Goal: Task Accomplishment & Management: Manage account settings

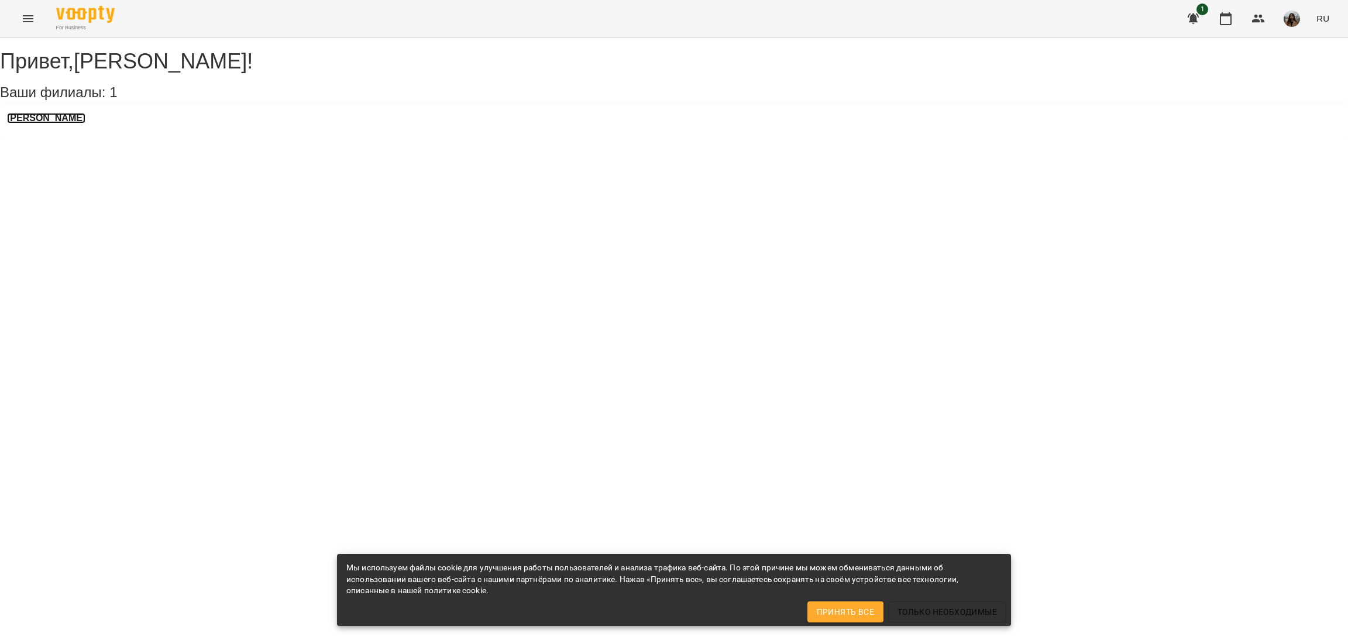
click at [50, 123] on h3 "[PERSON_NAME]" at bounding box center [46, 118] width 78 height 11
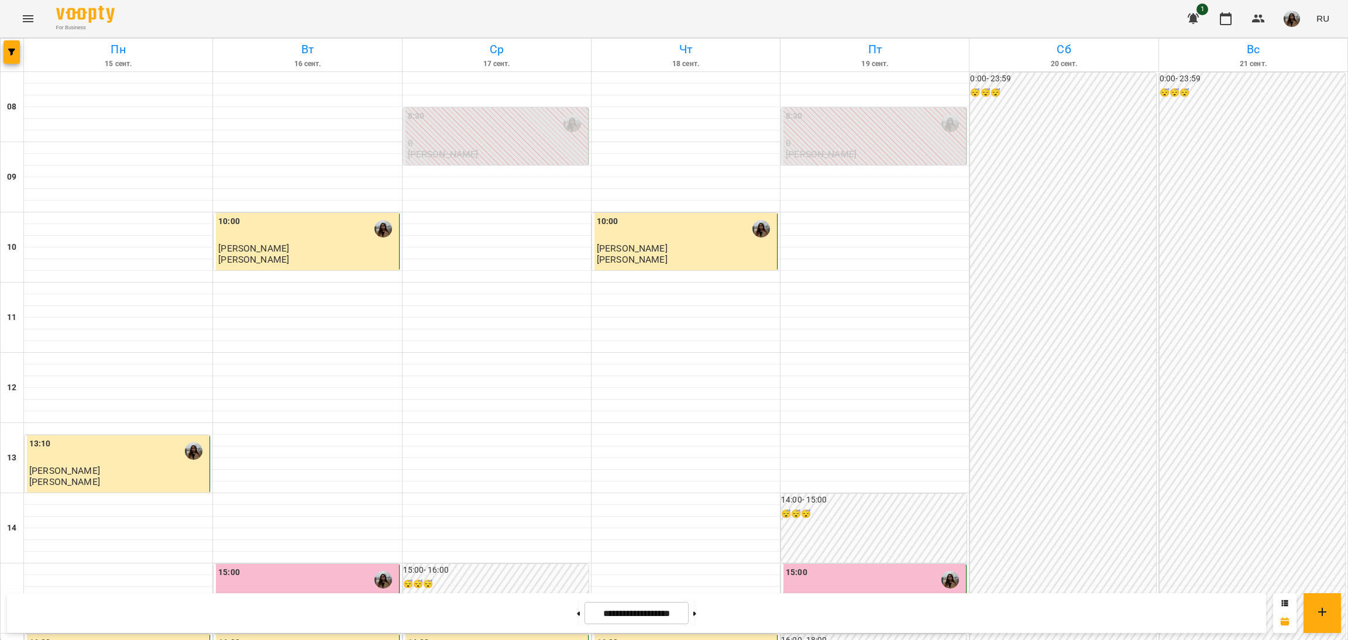
scroll to position [263, 0]
click at [577, 621] on button at bounding box center [578, 613] width 3 height 26
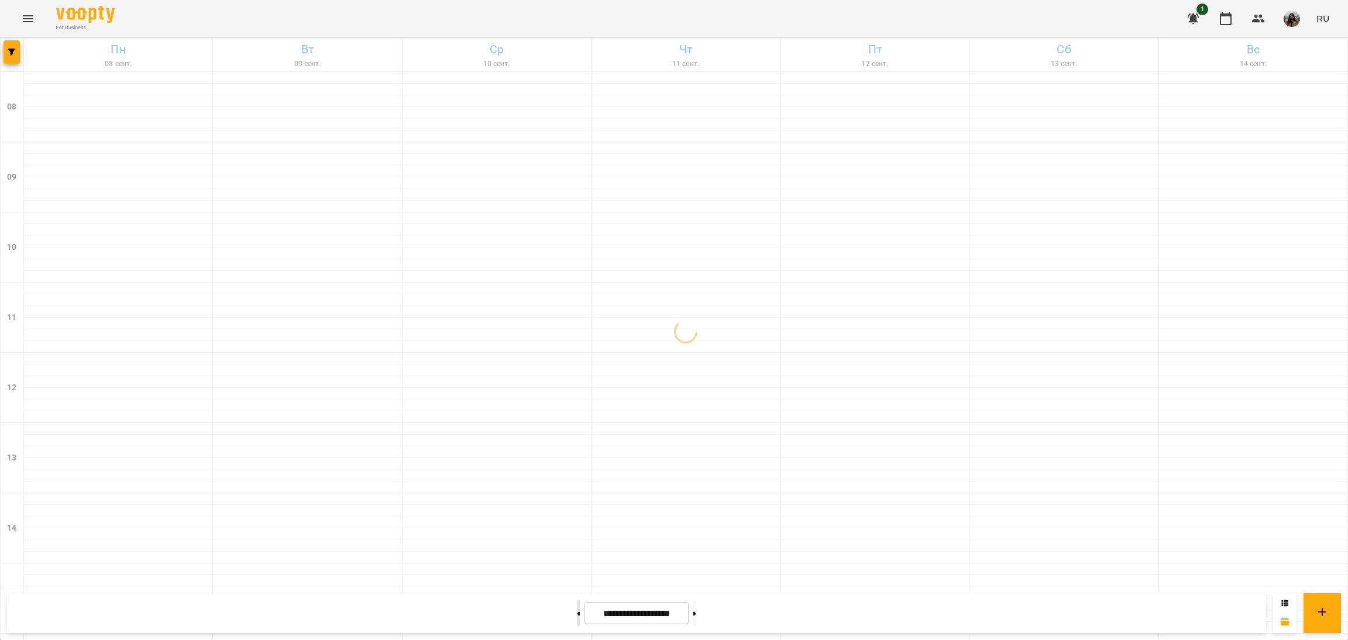
click at [577, 614] on icon at bounding box center [578, 613] width 3 height 5
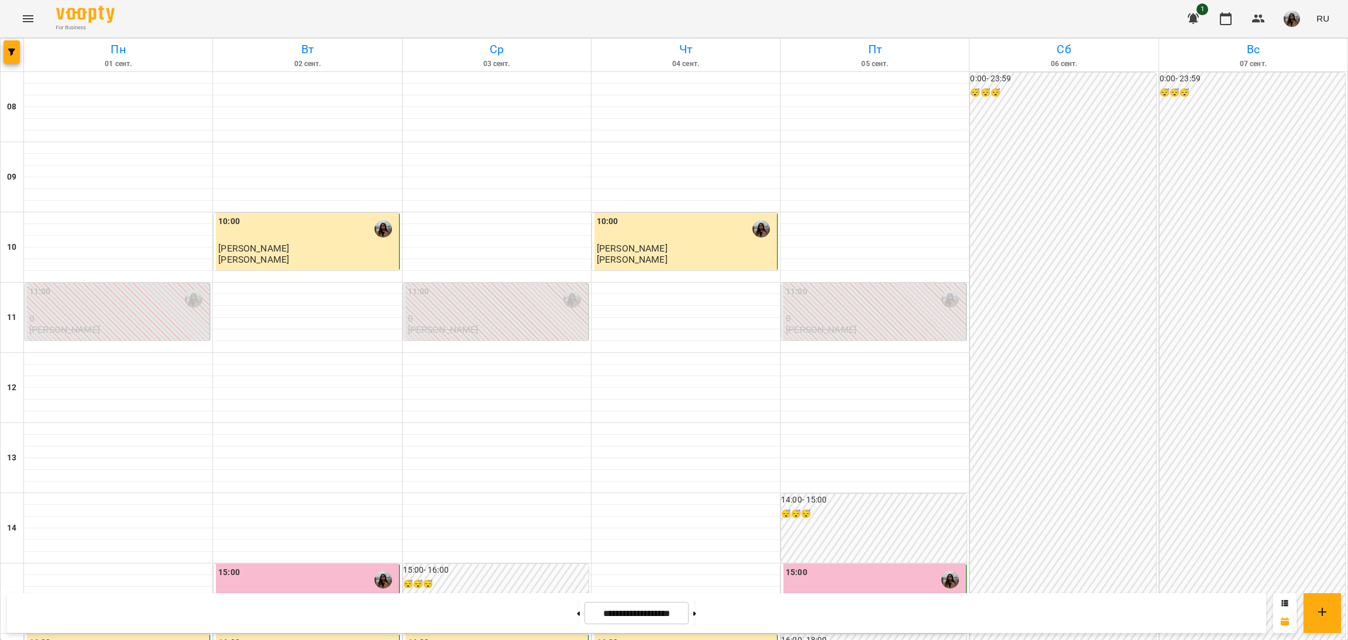
scroll to position [467, 0]
click at [696, 610] on button at bounding box center [694, 613] width 3 height 26
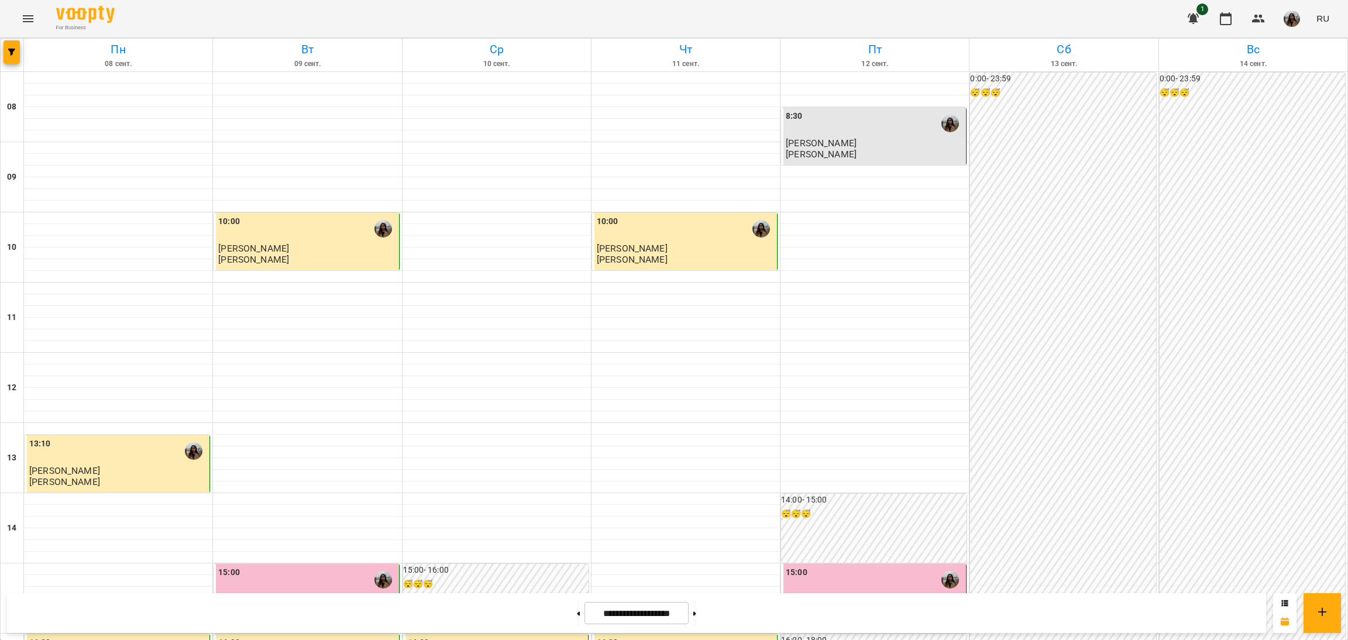
scroll to position [292, 0]
click at [696, 609] on button at bounding box center [694, 613] width 3 height 26
type input "**********"
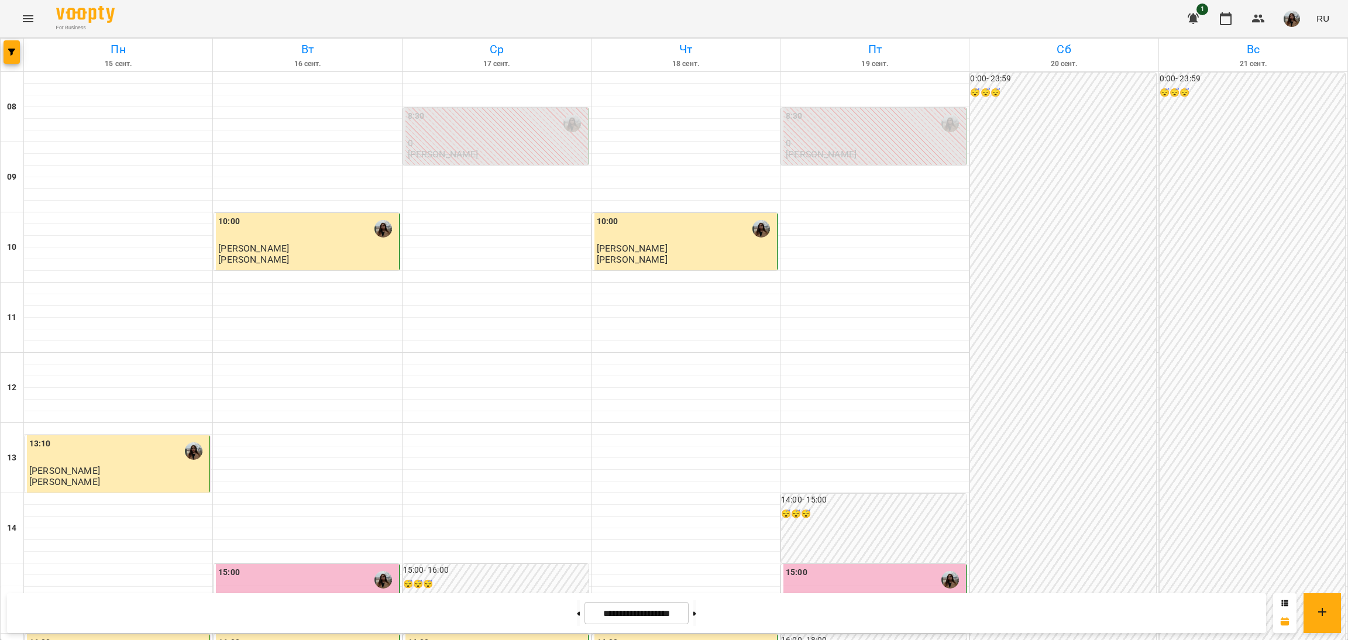
scroll to position [467, 0]
